Goal: Information Seeking & Learning: Learn about a topic

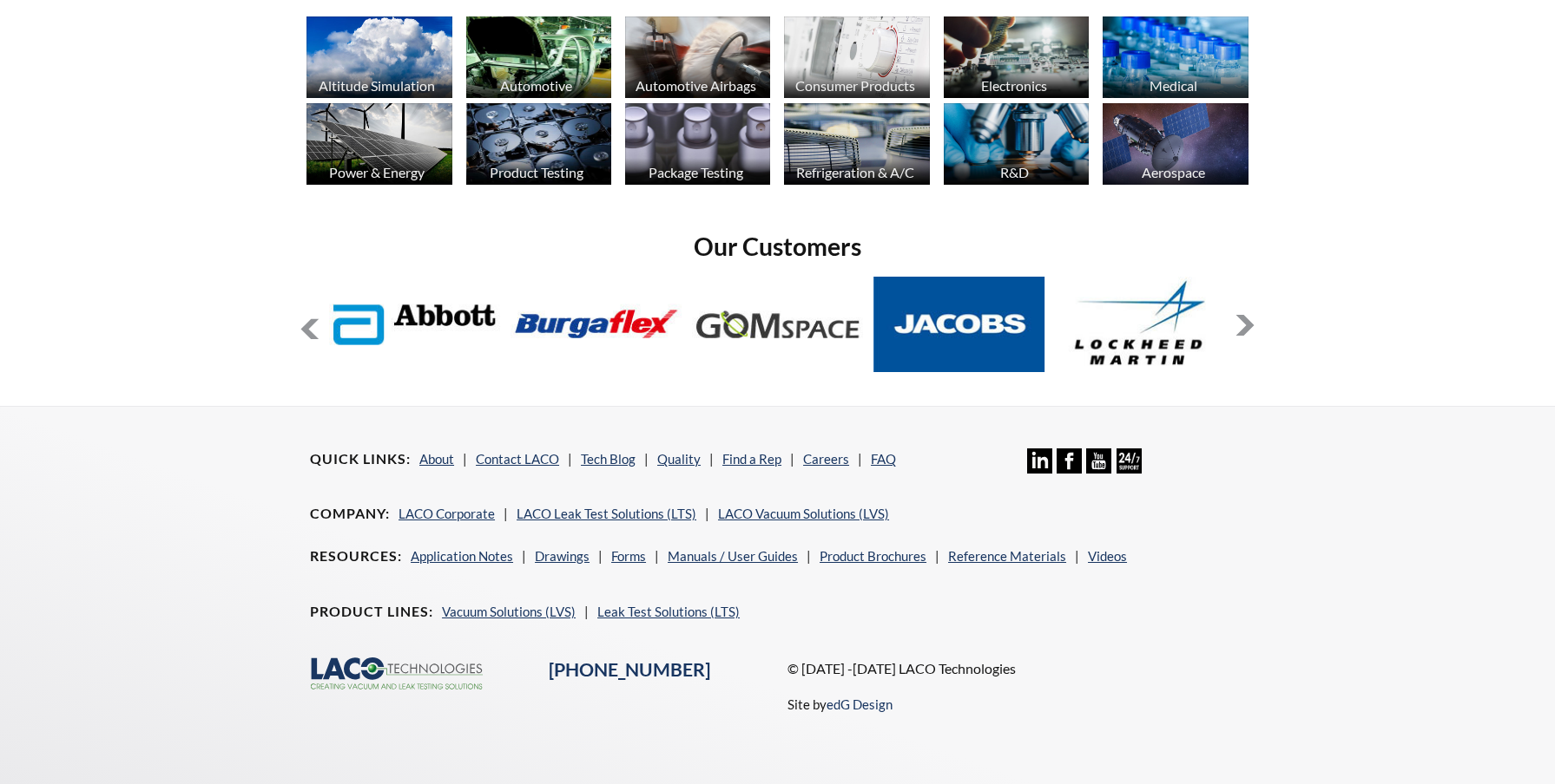
scroll to position [1389, 0]
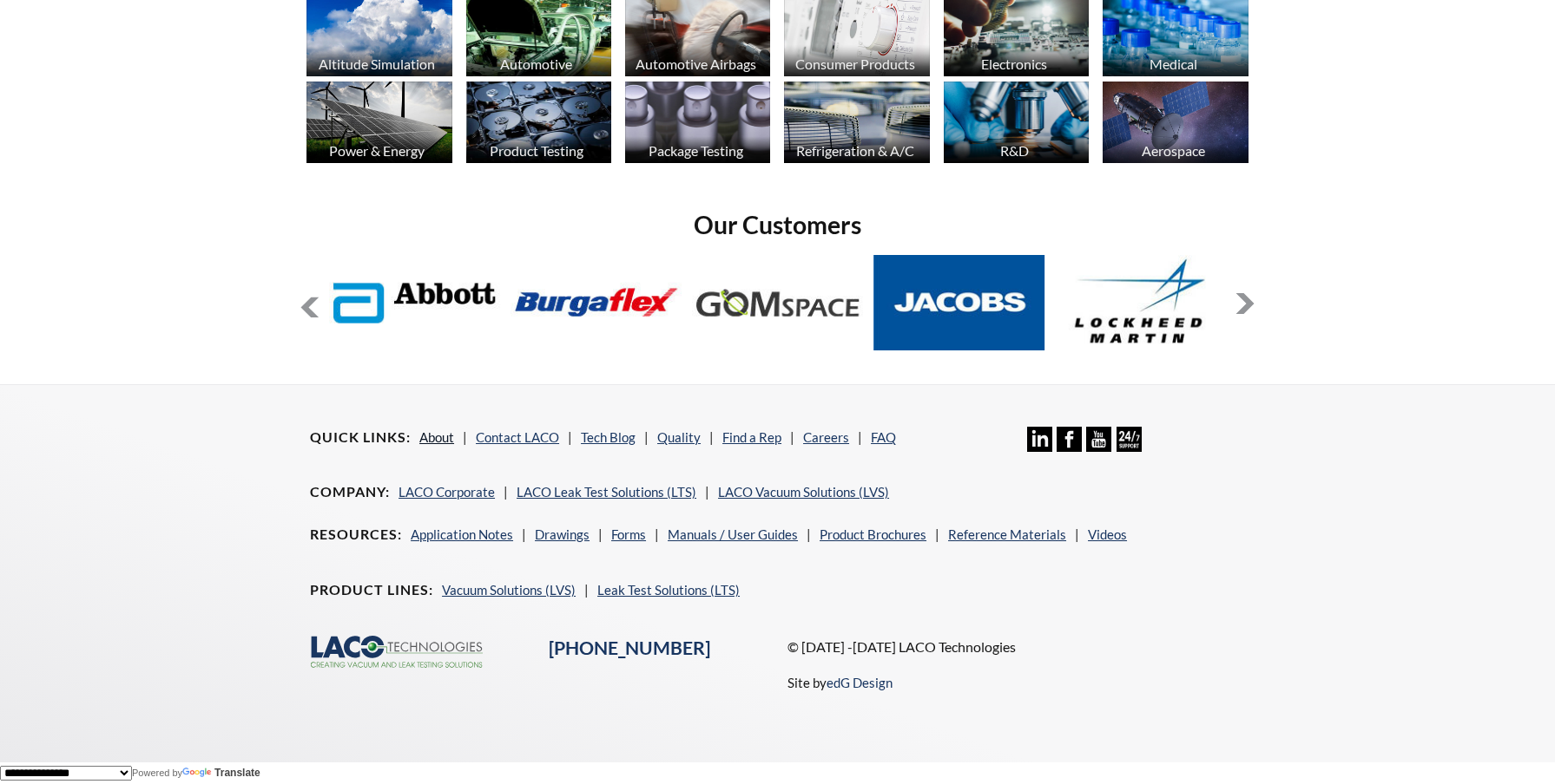
click at [431, 438] on link "About" at bounding box center [436, 437] width 34 height 16
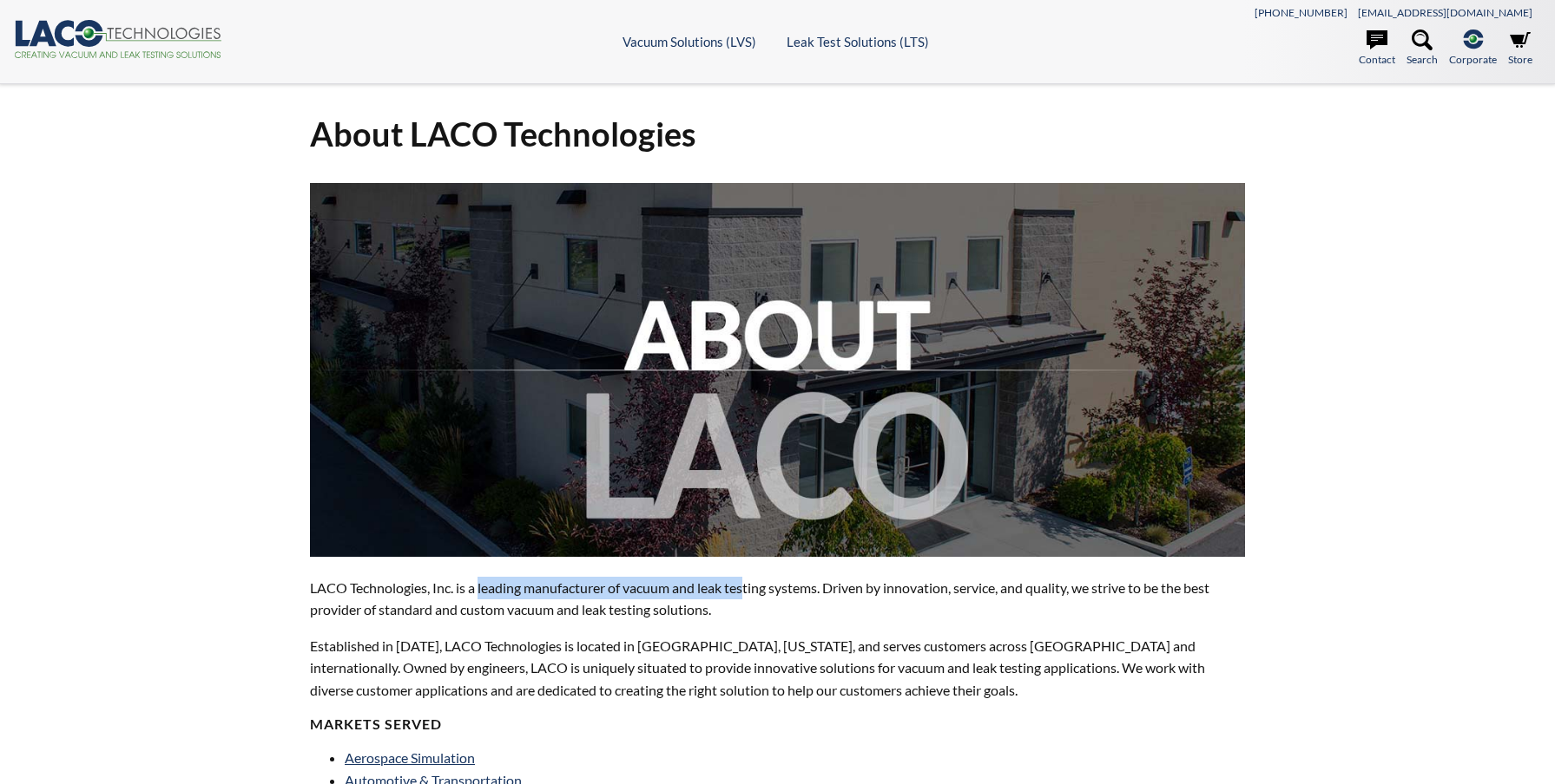
drag, startPoint x: 481, startPoint y: 587, endPoint x: 749, endPoint y: 574, distance: 268.3
click at [462, 671] on p "Established in [DATE], LACO Technologies is located in [GEOGRAPHIC_DATA], [US_S…" at bounding box center [777, 669] width 935 height 67
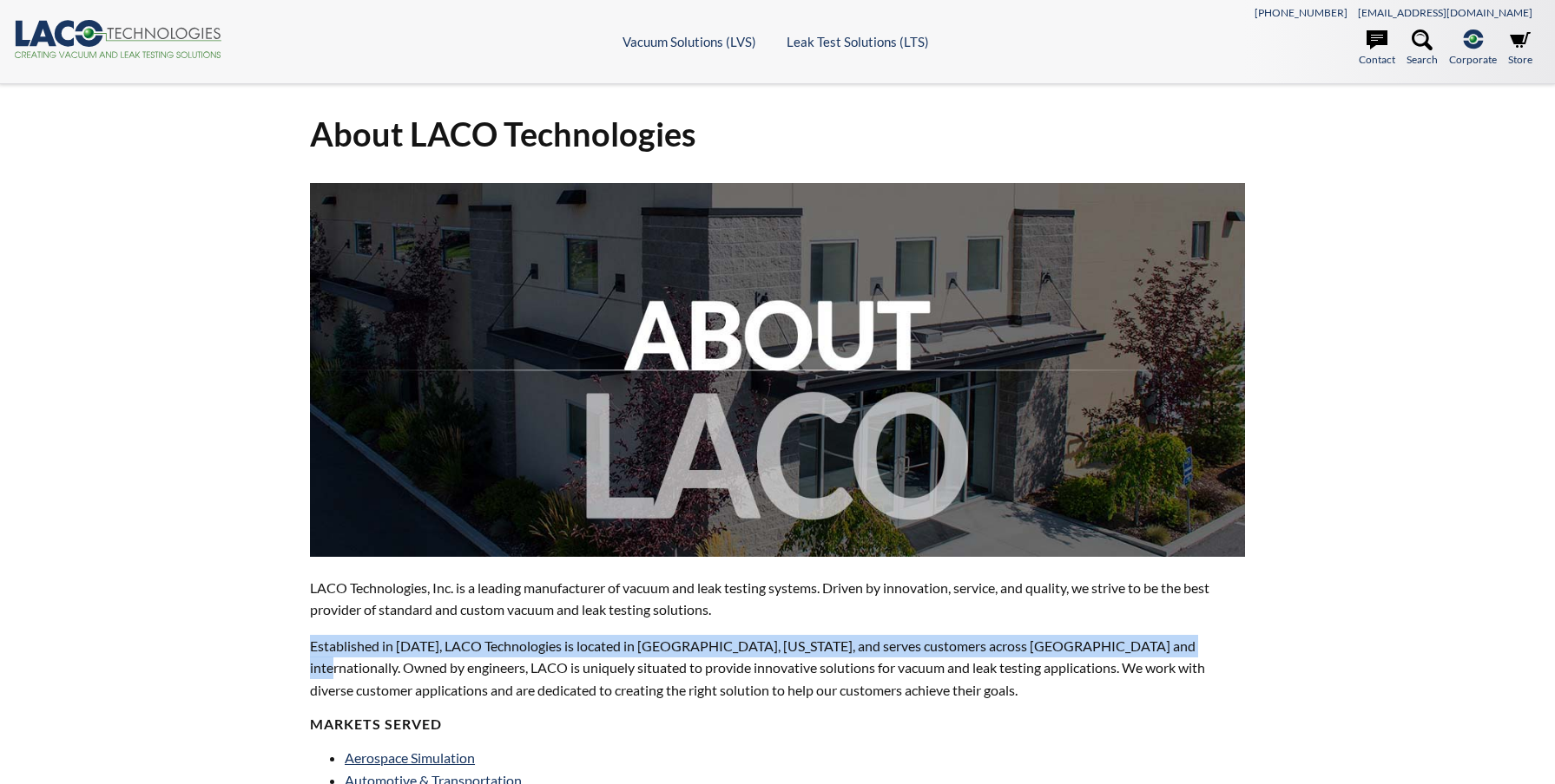
drag, startPoint x: 310, startPoint y: 646, endPoint x: 1148, endPoint y: 643, distance: 838.0
click at [1148, 643] on p "Established in [DATE], LACO Technologies is located in [GEOGRAPHIC_DATA], [US_S…" at bounding box center [777, 669] width 935 height 67
copy p "Established in [DATE], LACO Technologies is located in [GEOGRAPHIC_DATA], [US_S…"
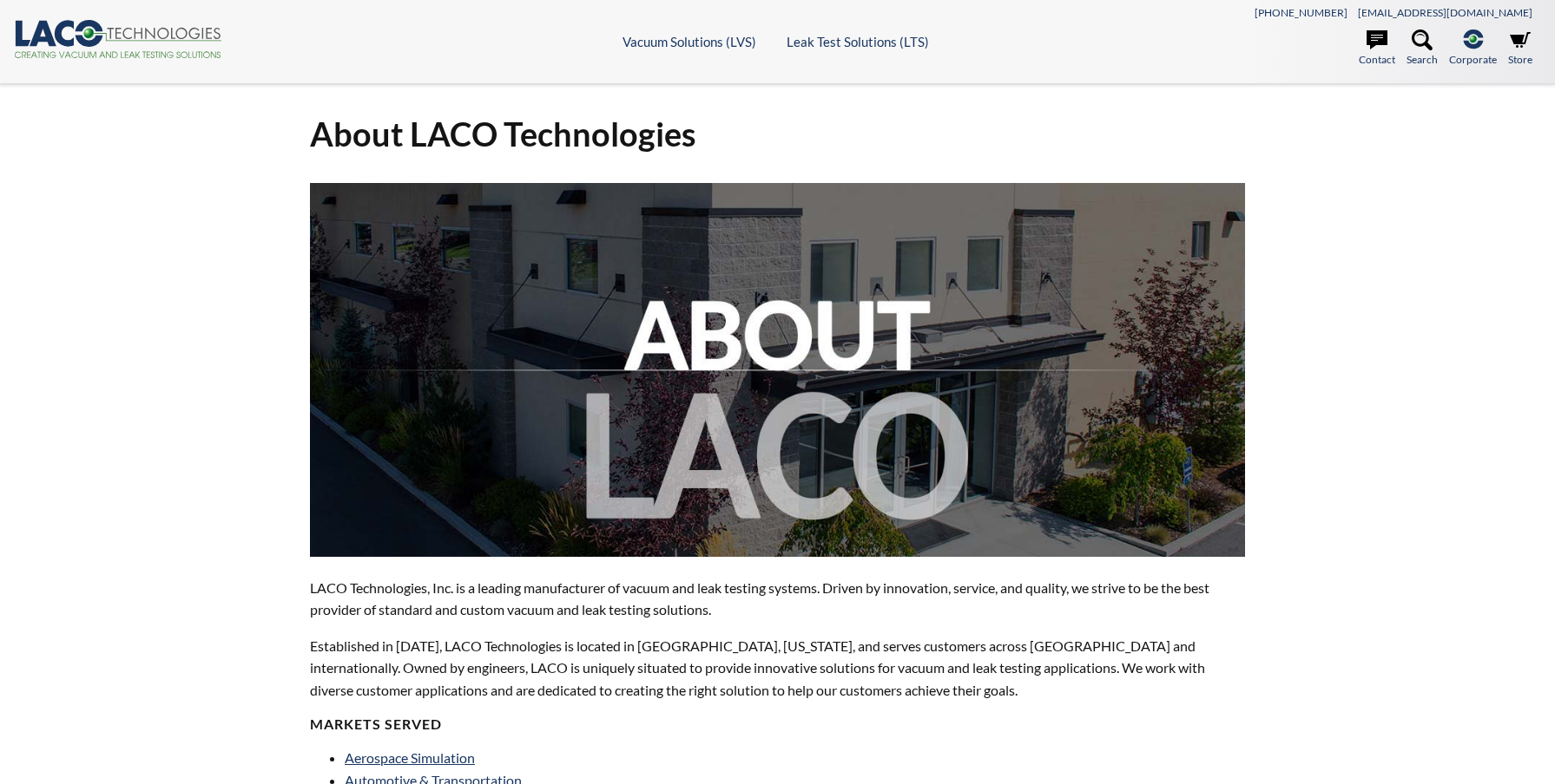
drag, startPoint x: 100, startPoint y: 465, endPoint x: 87, endPoint y: 465, distance: 13.0
drag, startPoint x: 472, startPoint y: 590, endPoint x: 825, endPoint y: 591, distance: 353.0
click at [825, 591] on p "LACO Technologies, Inc. is a leading manufacturer of vacuum and leak testing sy…" at bounding box center [777, 599] width 935 height 45
copy p "a leading manufacturer of vacuum and leak testing systems"
